Goal: Task Accomplishment & Management: Complete application form

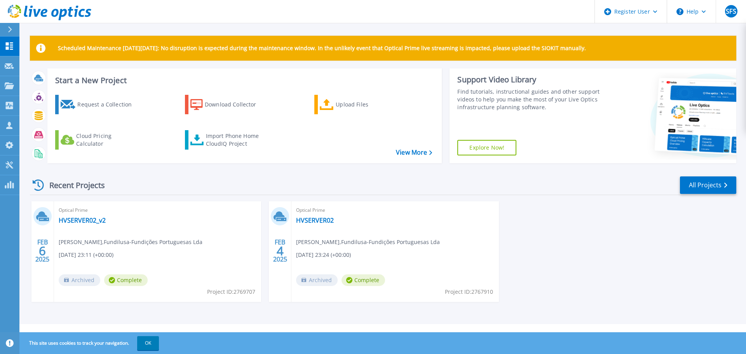
click at [616, 197] on div "Recent Projects All Projects [DATE] Optical Prime HVSERVER02_v2 [PERSON_NAME] ,…" at bounding box center [383, 246] width 706 height 154
click at [101, 110] on div "Request a Collection" at bounding box center [108, 105] width 62 height 16
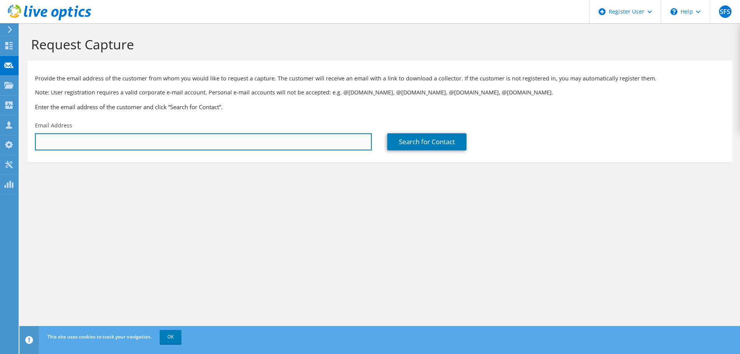
click at [218, 148] on input "text" at bounding box center [203, 141] width 337 height 17
paste input "[EMAIL_ADDRESS][DOMAIN_NAME]"
type input "[EMAIL_ADDRESS][DOMAIN_NAME]"
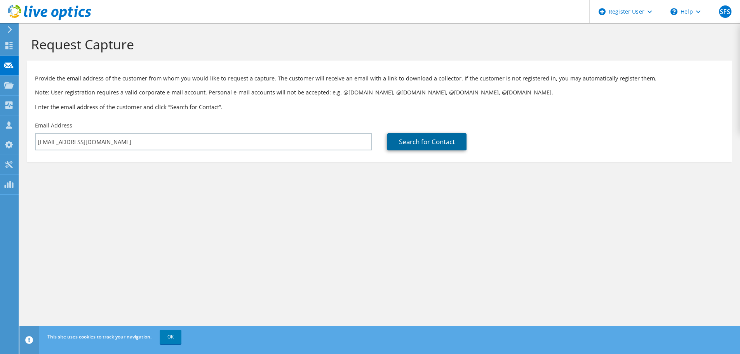
click at [433, 142] on link "Search for Contact" at bounding box center [426, 141] width 79 height 17
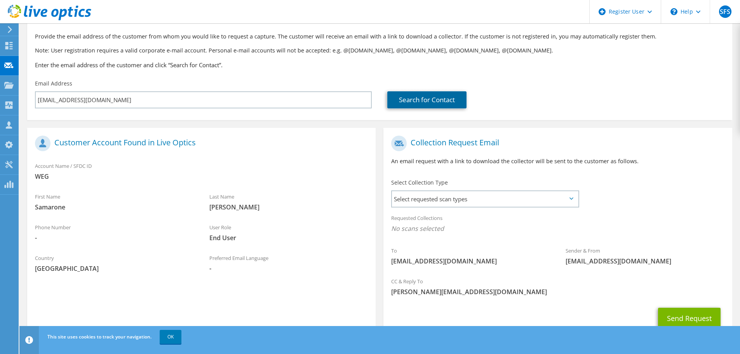
scroll to position [71, 0]
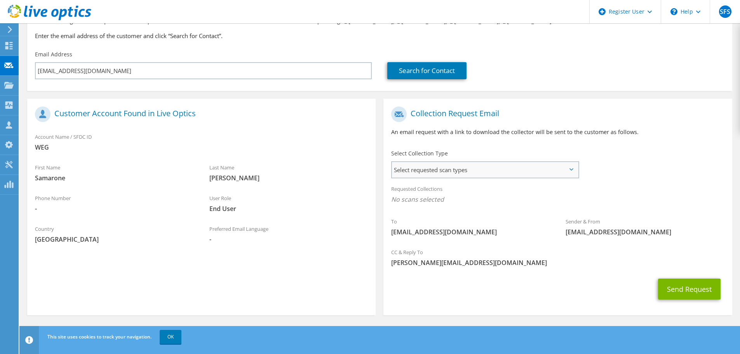
click at [426, 174] on span "Select requested scan types" at bounding box center [485, 170] width 186 height 16
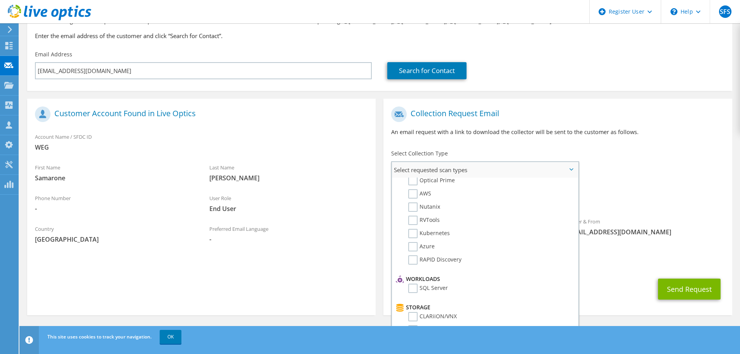
scroll to position [0, 0]
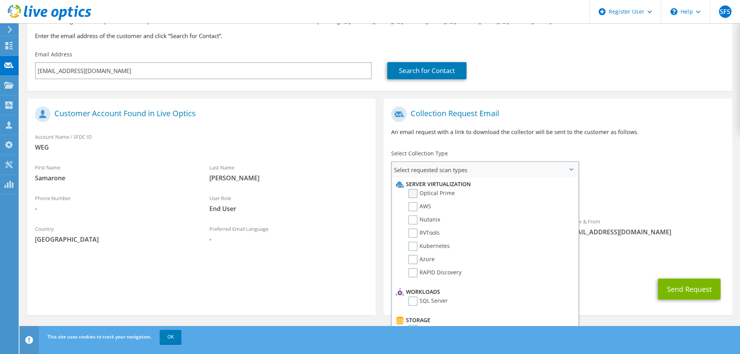
click at [412, 192] on label "Optical Prime" at bounding box center [431, 193] width 47 height 9
click at [0, 0] on input "Optical Prime" at bounding box center [0, 0] width 0 height 0
click at [414, 210] on label "AWS" at bounding box center [419, 206] width 23 height 9
click at [0, 0] on input "AWS" at bounding box center [0, 0] width 0 height 0
click at [412, 225] on li "Nutanix" at bounding box center [484, 221] width 180 height 13
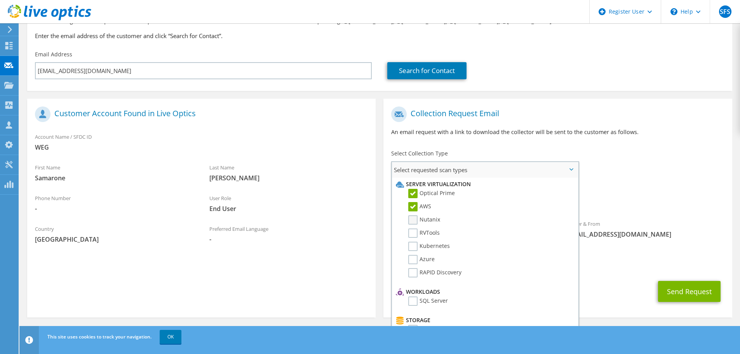
click at [414, 216] on label "Nutanix" at bounding box center [424, 219] width 32 height 9
click at [0, 0] on input "Nutanix" at bounding box center [0, 0] width 0 height 0
click at [414, 236] on label "RVTools" at bounding box center [423, 232] width 31 height 9
click at [0, 0] on input "RVTools" at bounding box center [0, 0] width 0 height 0
click at [414, 251] on li "Kubernetes" at bounding box center [484, 248] width 180 height 13
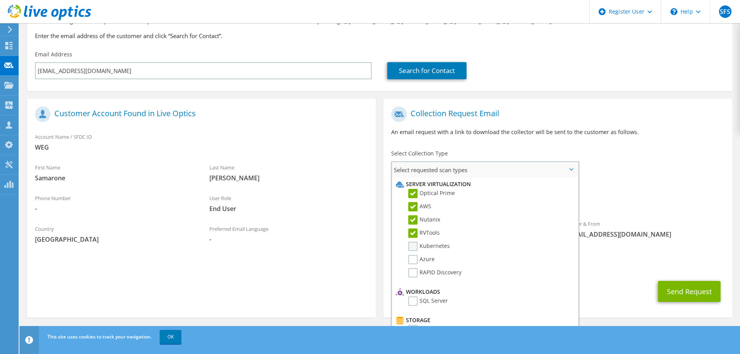
click at [412, 245] on label "Kubernetes" at bounding box center [429, 246] width 42 height 9
click at [0, 0] on input "Kubernetes" at bounding box center [0, 0] width 0 height 0
click at [418, 263] on label "Azure" at bounding box center [421, 259] width 26 height 9
click at [0, 0] on input "Azure" at bounding box center [0, 0] width 0 height 0
click at [414, 278] on li "RAPID Discovery" at bounding box center [484, 274] width 180 height 13
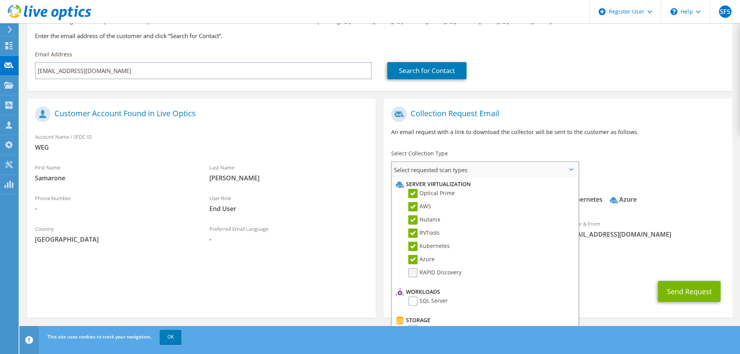
click at [414, 270] on label "RAPID Discovery" at bounding box center [434, 272] width 53 height 9
click at [0, 0] on input "RAPID Discovery" at bounding box center [0, 0] width 0 height 0
click at [415, 296] on label "SQL Server" at bounding box center [428, 300] width 40 height 9
click at [0, 0] on input "SQL Server" at bounding box center [0, 0] width 0 height 0
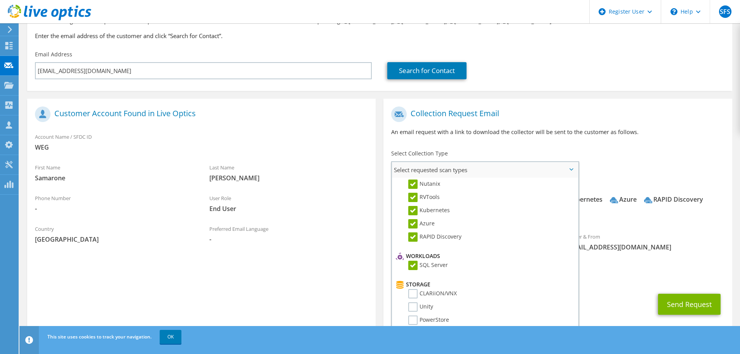
scroll to position [78, 0]
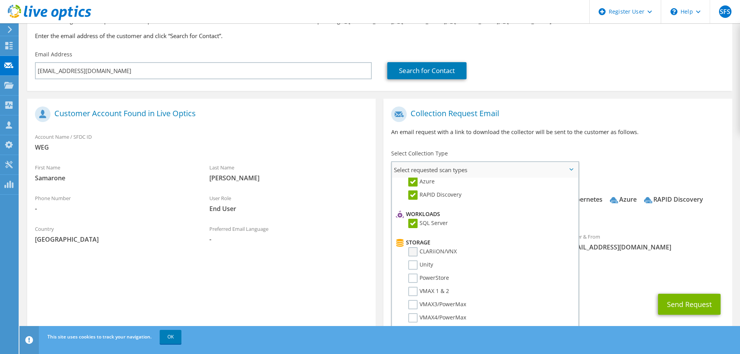
click at [416, 253] on label "CLARiiON/VNX" at bounding box center [432, 251] width 49 height 9
click at [0, 0] on input "CLARiiON/VNX" at bounding box center [0, 0] width 0 height 0
click at [415, 266] on label "Unity" at bounding box center [420, 264] width 25 height 9
click at [0, 0] on input "Unity" at bounding box center [0, 0] width 0 height 0
click at [415, 275] on label "PowerStore" at bounding box center [428, 277] width 41 height 9
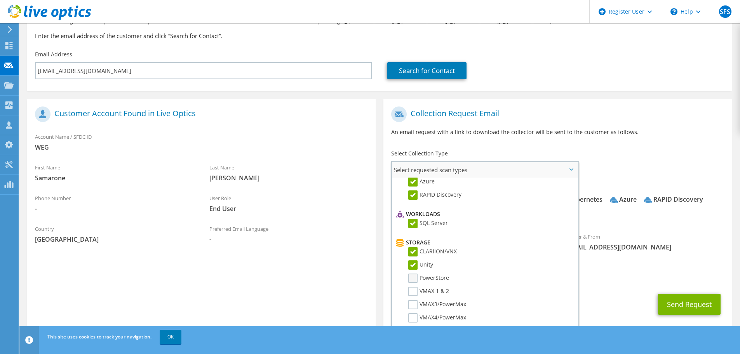
click at [0, 0] on input "PowerStore" at bounding box center [0, 0] width 0 height 0
click at [414, 290] on label "VMAX 1 & 2" at bounding box center [428, 291] width 41 height 9
click at [0, 0] on input "VMAX 1 & 2" at bounding box center [0, 0] width 0 height 0
click at [415, 303] on label "VMAX3/PowerMax" at bounding box center [437, 304] width 58 height 9
click at [0, 0] on input "VMAX3/PowerMax" at bounding box center [0, 0] width 0 height 0
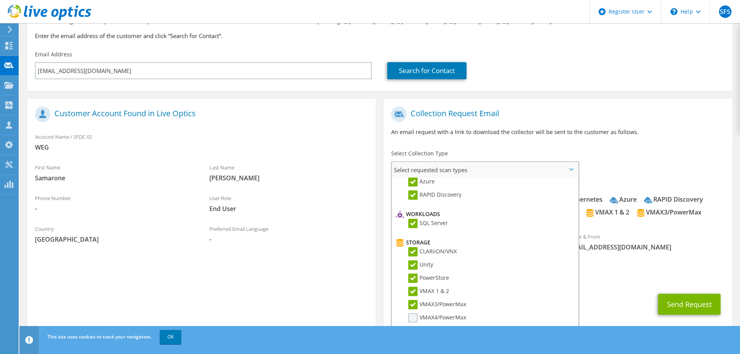
click at [415, 318] on label "VMAX4/PowerMax" at bounding box center [437, 317] width 58 height 9
click at [0, 0] on input "VMAX4/PowerMax" at bounding box center [0, 0] width 0 height 0
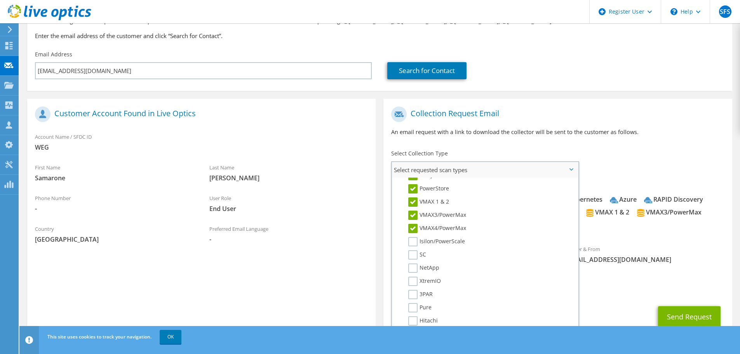
scroll to position [194, 0]
click at [415, 217] on label "Isilon/PowerScale" at bounding box center [436, 214] width 57 height 9
click at [0, 0] on input "Isilon/PowerScale" at bounding box center [0, 0] width 0 height 0
click at [412, 230] on label "SC" at bounding box center [417, 227] width 18 height 9
click at [0, 0] on input "SC" at bounding box center [0, 0] width 0 height 0
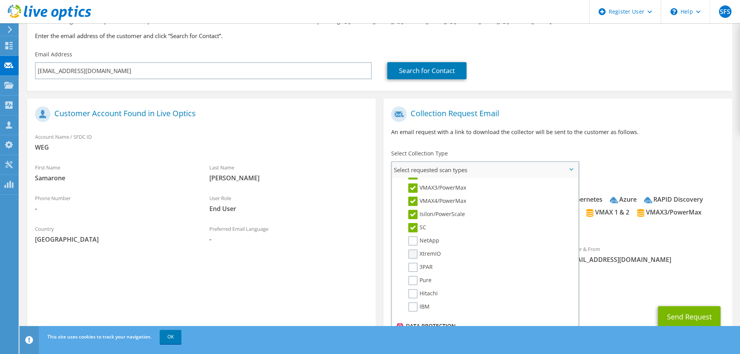
click at [413, 251] on label "XtremIO" at bounding box center [424, 253] width 33 height 9
click at [0, 0] on input "XtremIO" at bounding box center [0, 0] width 0 height 0
click at [414, 242] on label "NetApp" at bounding box center [423, 240] width 31 height 9
click at [0, 0] on input "NetApp" at bounding box center [0, 0] width 0 height 0
click at [415, 267] on label "3PAR" at bounding box center [420, 267] width 24 height 9
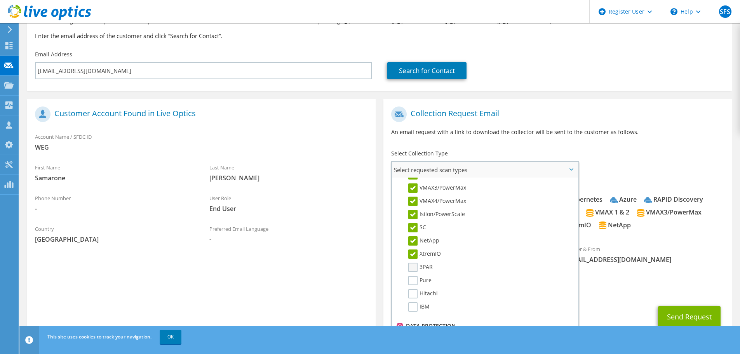
click at [0, 0] on input "3PAR" at bounding box center [0, 0] width 0 height 0
click at [415, 283] on label "Pure" at bounding box center [419, 280] width 23 height 9
click at [0, 0] on input "Pure" at bounding box center [0, 0] width 0 height 0
click at [414, 293] on label "Hitachi" at bounding box center [423, 293] width 30 height 9
click at [0, 0] on input "Hitachi" at bounding box center [0, 0] width 0 height 0
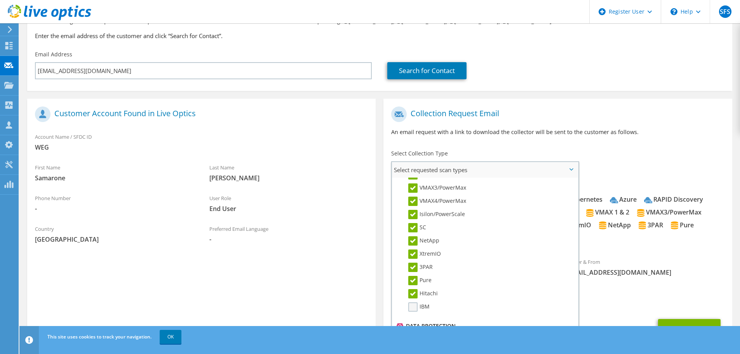
click at [414, 314] on li "IBM" at bounding box center [484, 308] width 180 height 13
click at [414, 309] on label "IBM" at bounding box center [418, 306] width 21 height 9
click at [0, 0] on input "IBM" at bounding box center [0, 0] width 0 height 0
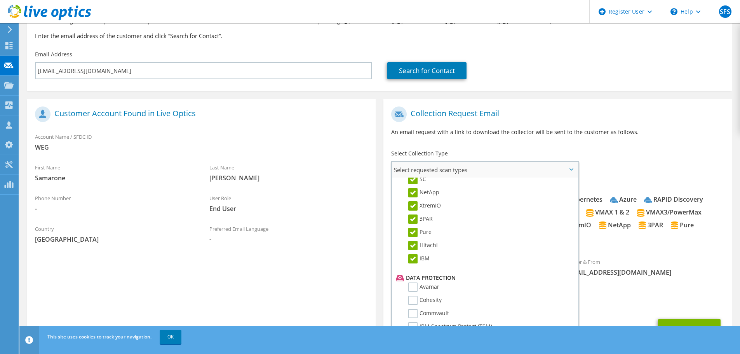
scroll to position [311, 0]
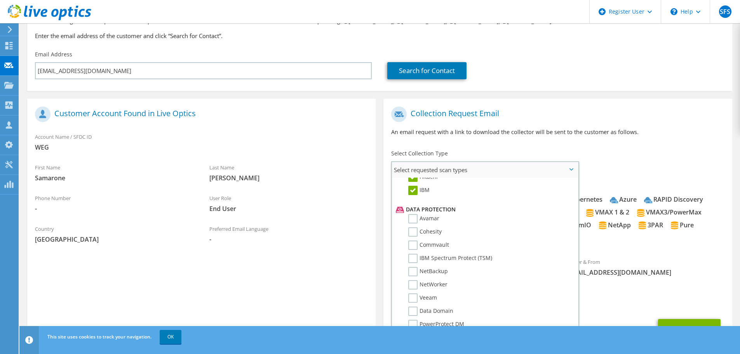
click at [414, 225] on li "Avamar" at bounding box center [484, 220] width 180 height 13
click at [414, 219] on label "Avamar" at bounding box center [423, 218] width 31 height 9
click at [0, 0] on input "Avamar" at bounding box center [0, 0] width 0 height 0
click at [416, 233] on label "Cohesity" at bounding box center [424, 231] width 33 height 9
click at [0, 0] on input "Cohesity" at bounding box center [0, 0] width 0 height 0
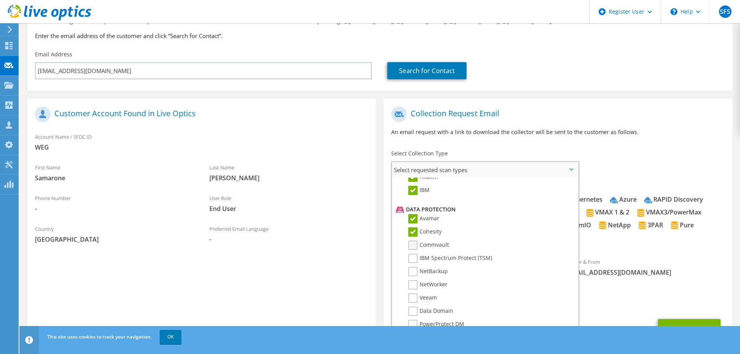
click at [419, 247] on label "Commvault" at bounding box center [428, 244] width 41 height 9
click at [0, 0] on input "Commvault" at bounding box center [0, 0] width 0 height 0
click at [414, 262] on label "IBM Spectrum Protect (TSM)" at bounding box center [450, 258] width 84 height 9
click at [0, 0] on input "IBM Spectrum Protect (TSM)" at bounding box center [0, 0] width 0 height 0
click at [417, 271] on label "NetBackup" at bounding box center [428, 271] width 40 height 9
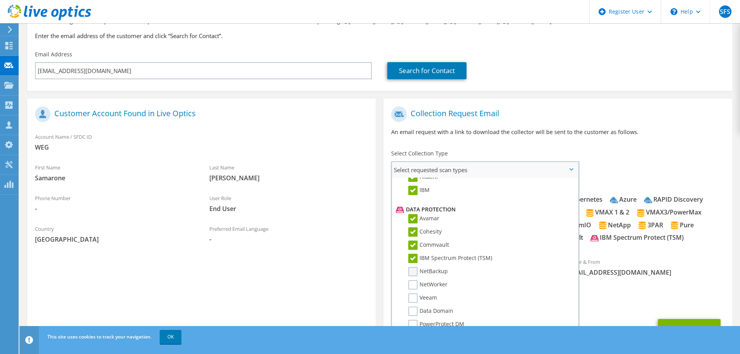
click at [0, 0] on input "NetBackup" at bounding box center [0, 0] width 0 height 0
click at [417, 280] on label "NetWorker" at bounding box center [427, 284] width 39 height 9
click at [0, 0] on input "NetWorker" at bounding box center [0, 0] width 0 height 0
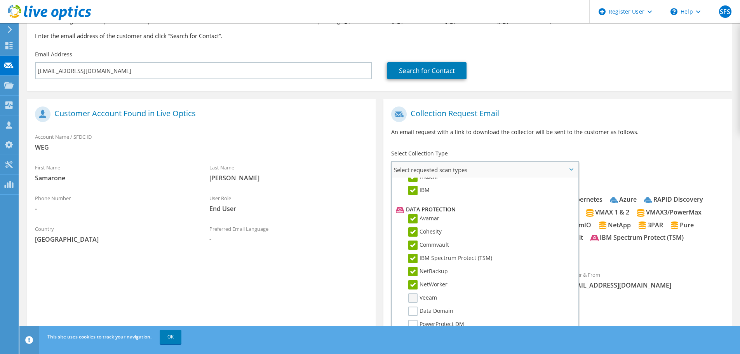
click at [416, 297] on label "Veeam" at bounding box center [422, 297] width 29 height 9
click at [0, 0] on input "Veeam" at bounding box center [0, 0] width 0 height 0
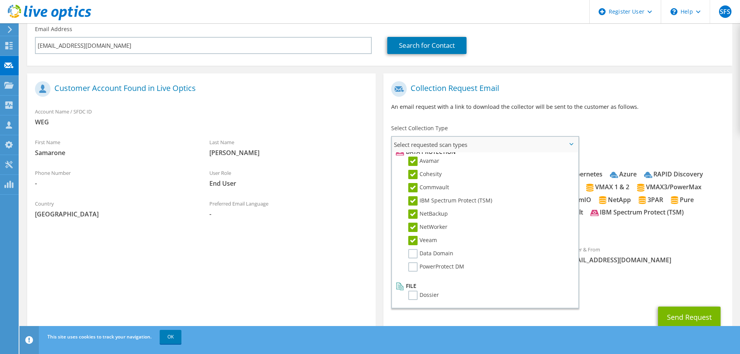
scroll to position [110, 0]
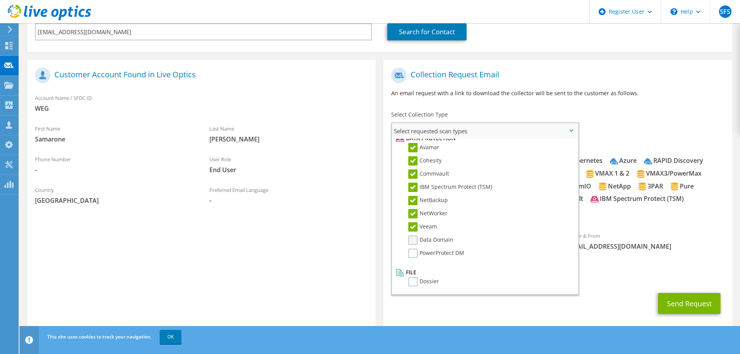
click at [413, 241] on label "Data Domain" at bounding box center [430, 239] width 45 height 9
click at [0, 0] on input "Data Domain" at bounding box center [0, 0] width 0 height 0
click at [417, 257] on label "PowerProtect DM" at bounding box center [436, 253] width 56 height 9
click at [0, 0] on input "PowerProtect DM" at bounding box center [0, 0] width 0 height 0
click at [414, 278] on label "Dossier" at bounding box center [423, 281] width 31 height 9
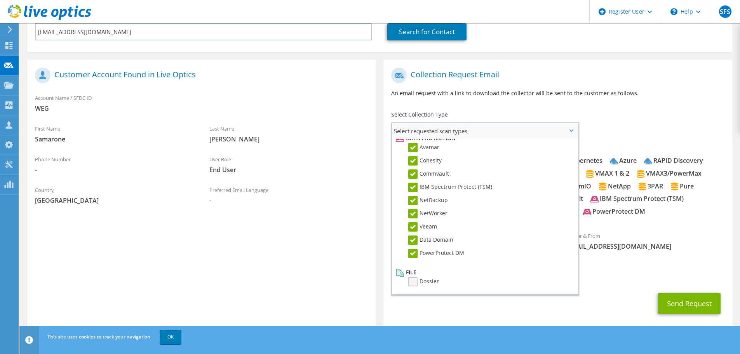
click at [0, 0] on input "Dossier" at bounding box center [0, 0] width 0 height 0
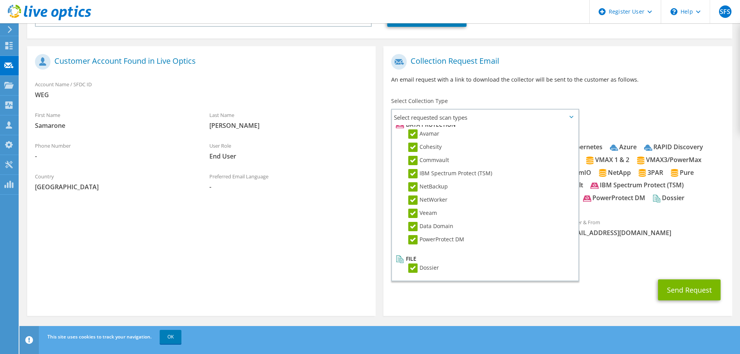
scroll to position [124, 0]
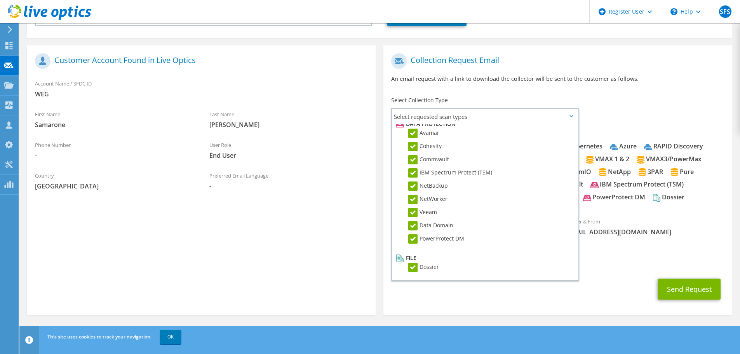
click at [604, 285] on div "Send Request" at bounding box center [557, 289] width 348 height 29
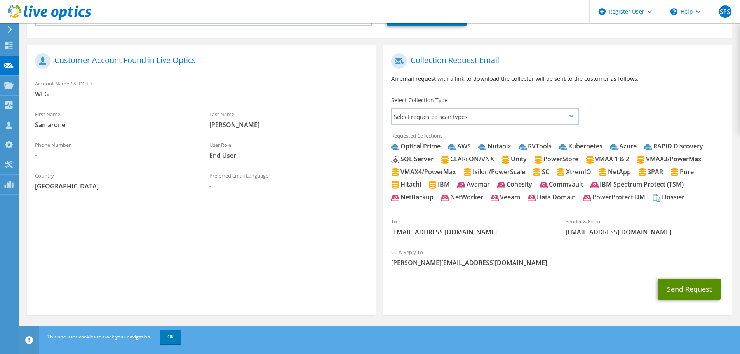
click at [678, 294] on button "Send Request" at bounding box center [689, 288] width 63 height 21
